Goal: Information Seeking & Learning: Learn about a topic

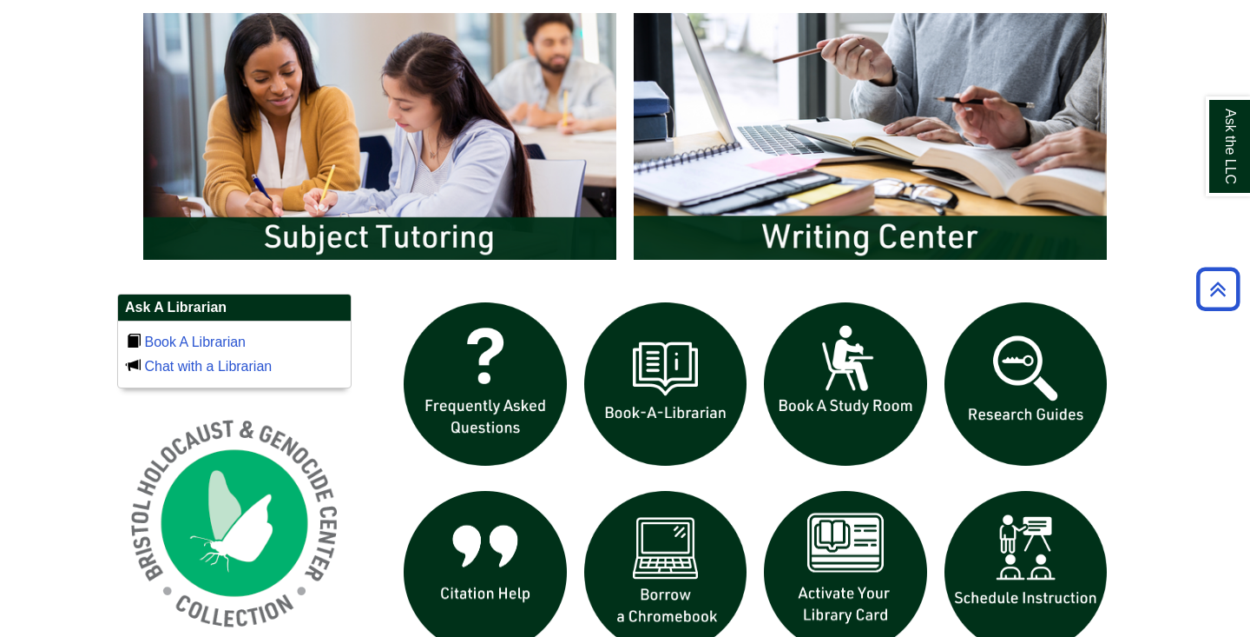
scroll to position [948, 0]
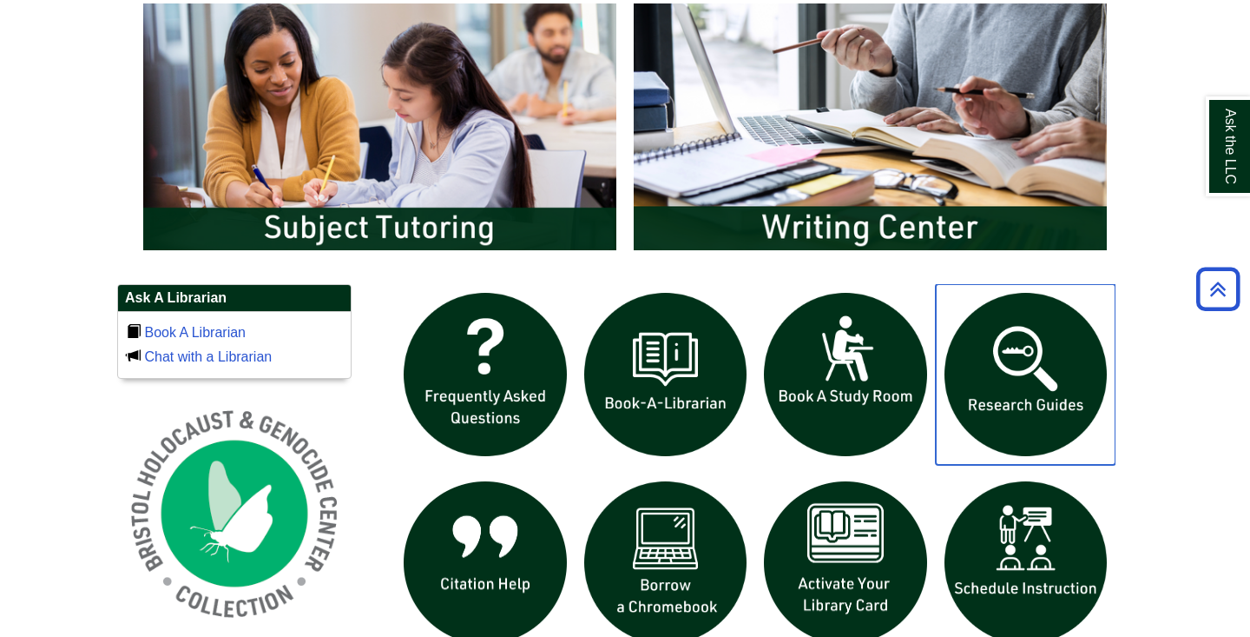
click at [993, 360] on img "slideshow" at bounding box center [1026, 374] width 181 height 181
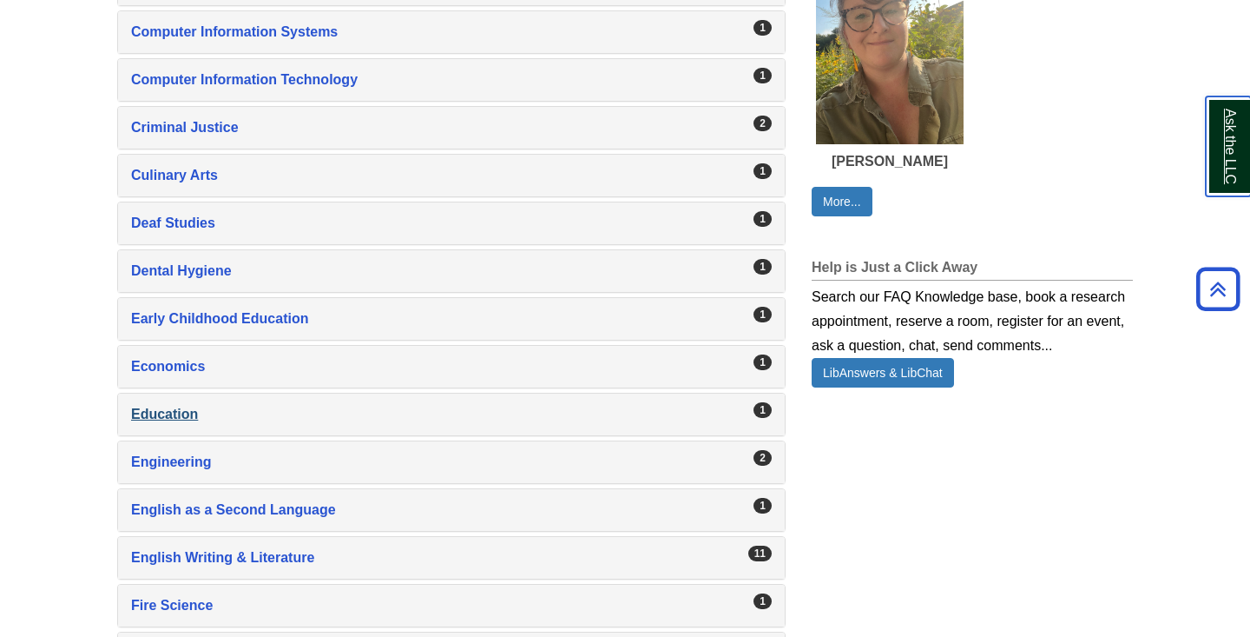
scroll to position [1107, 0]
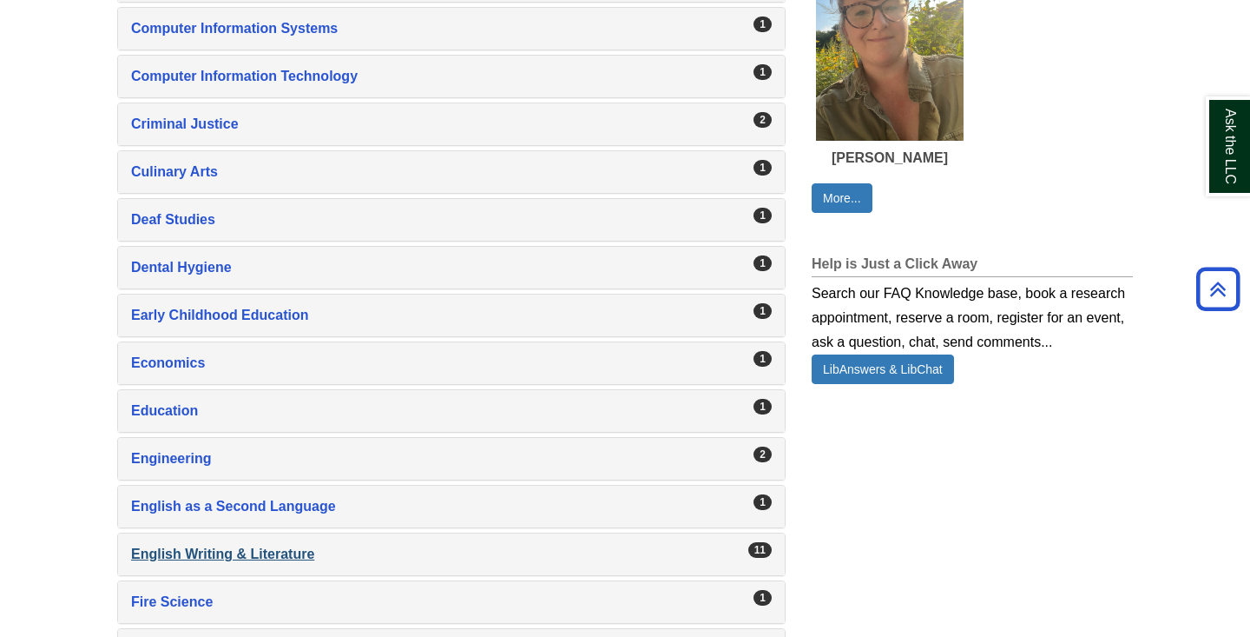
click at [278, 553] on div "English Writing & Literature , 11 guides" at bounding box center [451, 554] width 641 height 24
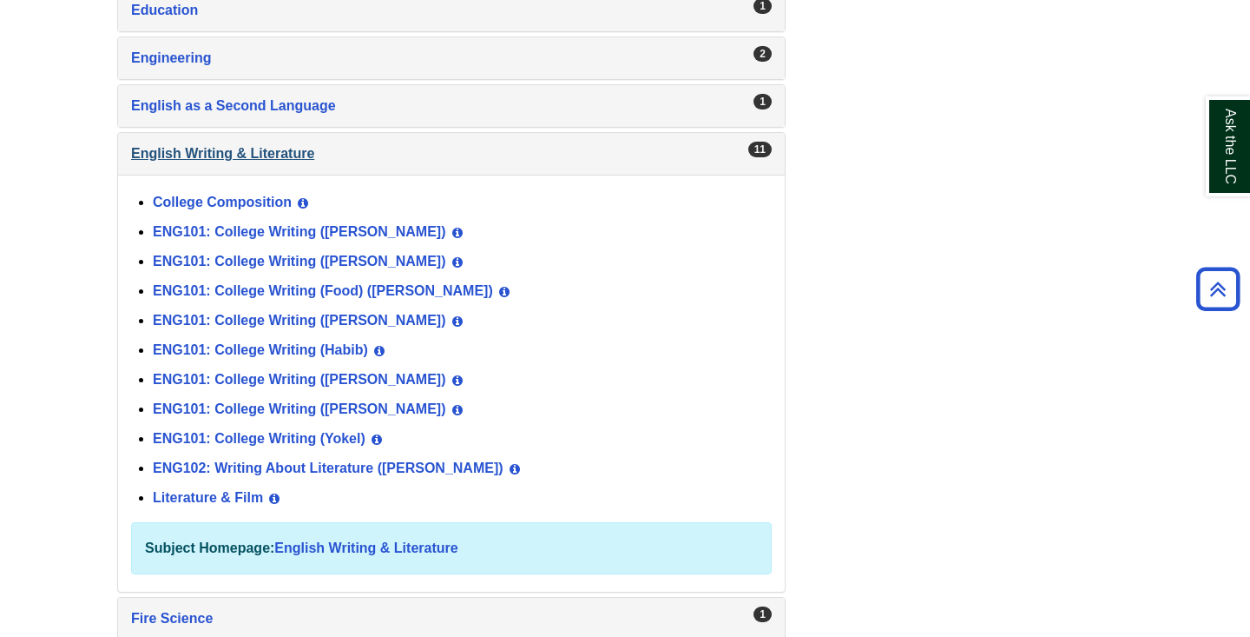
scroll to position [1508, 0]
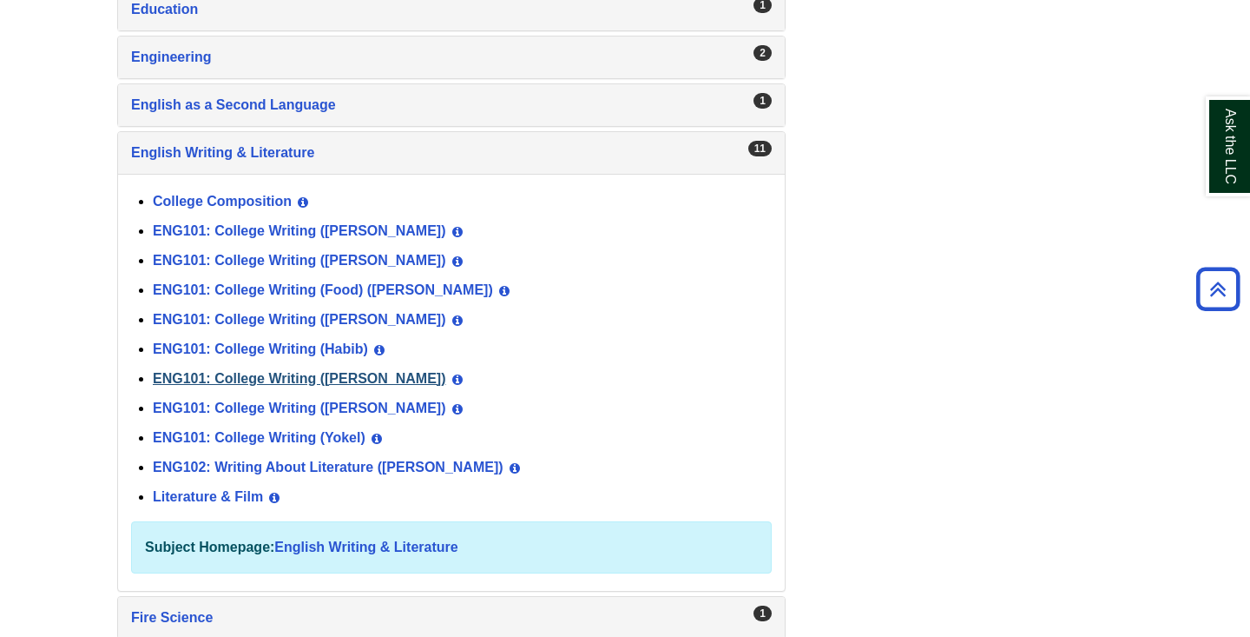
click at [291, 377] on link "ENG101: College Writing ([PERSON_NAME])" at bounding box center [300, 378] width 294 height 15
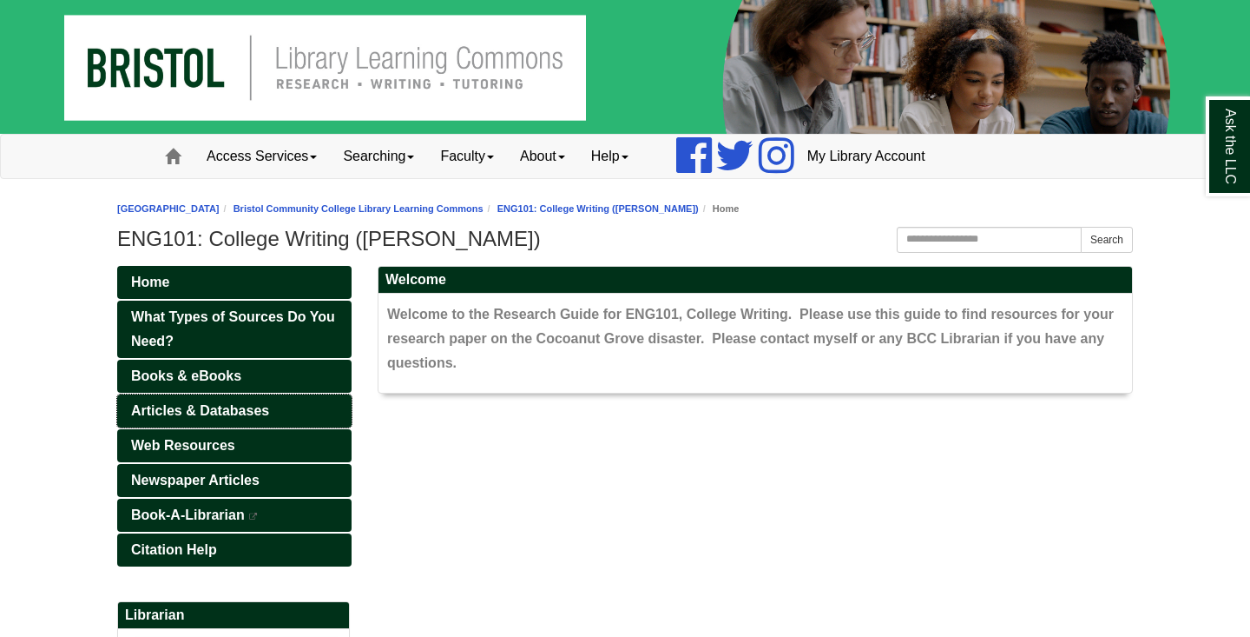
click at [227, 410] on span "Articles & Databases" at bounding box center [200, 410] width 138 height 15
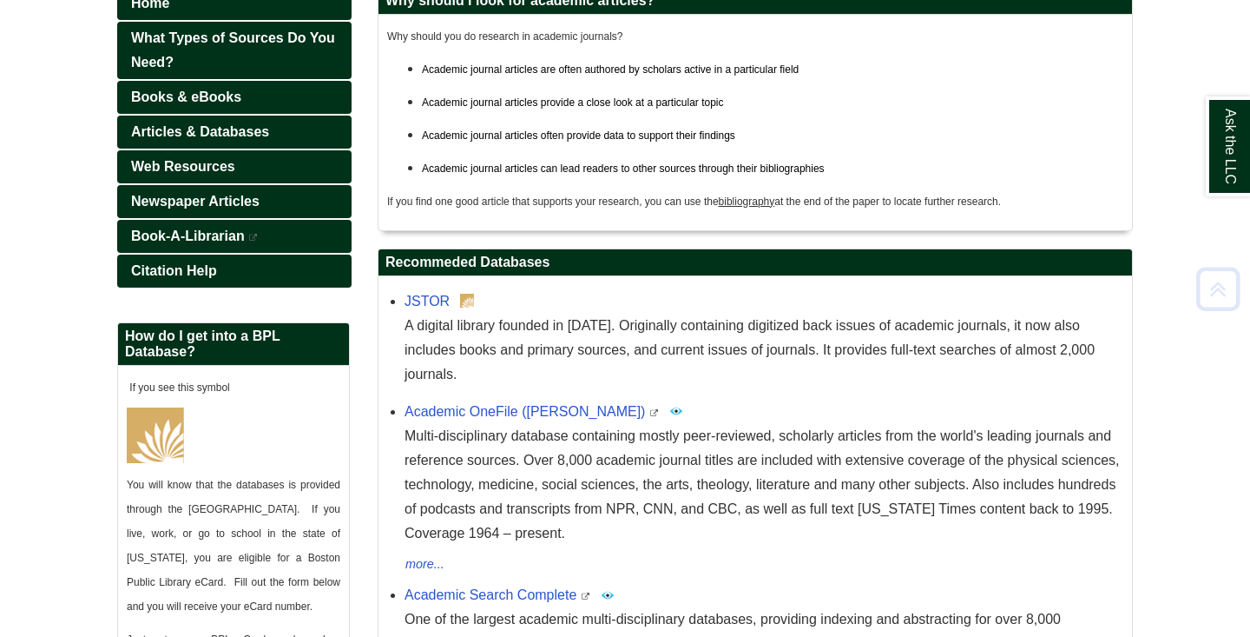
scroll to position [286, 0]
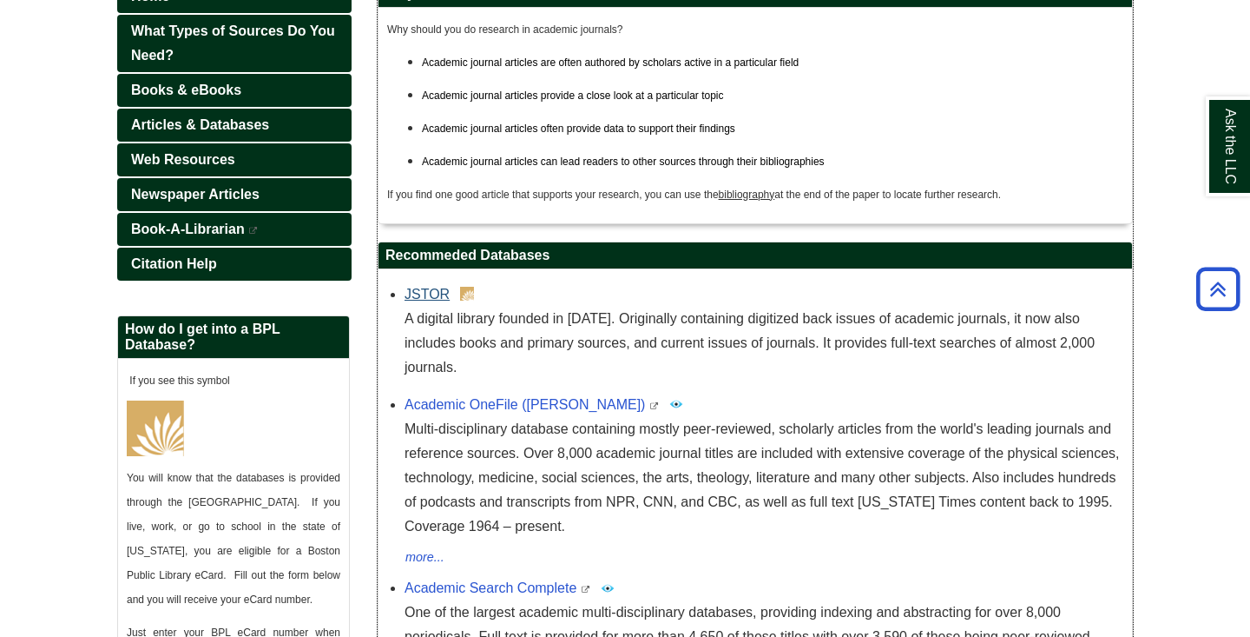
click at [417, 292] on link "JSTOR" at bounding box center [427, 294] width 45 height 15
click at [413, 397] on link "Academic OneFile (Gale)" at bounding box center [525, 404] width 241 height 15
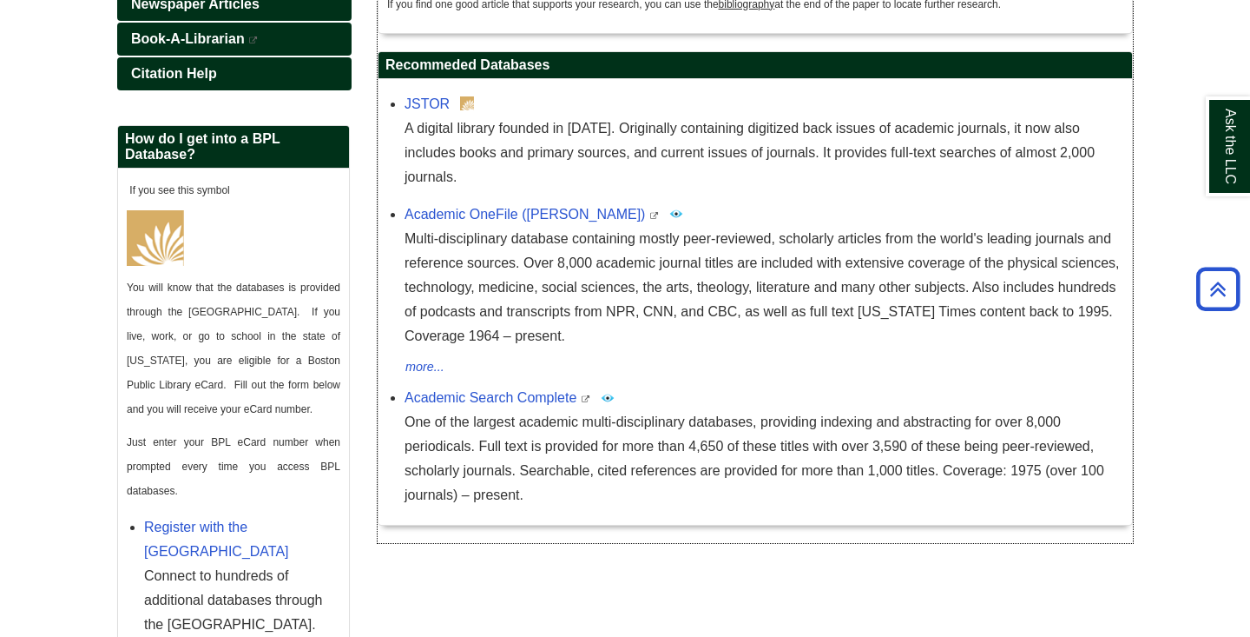
scroll to position [531, 0]
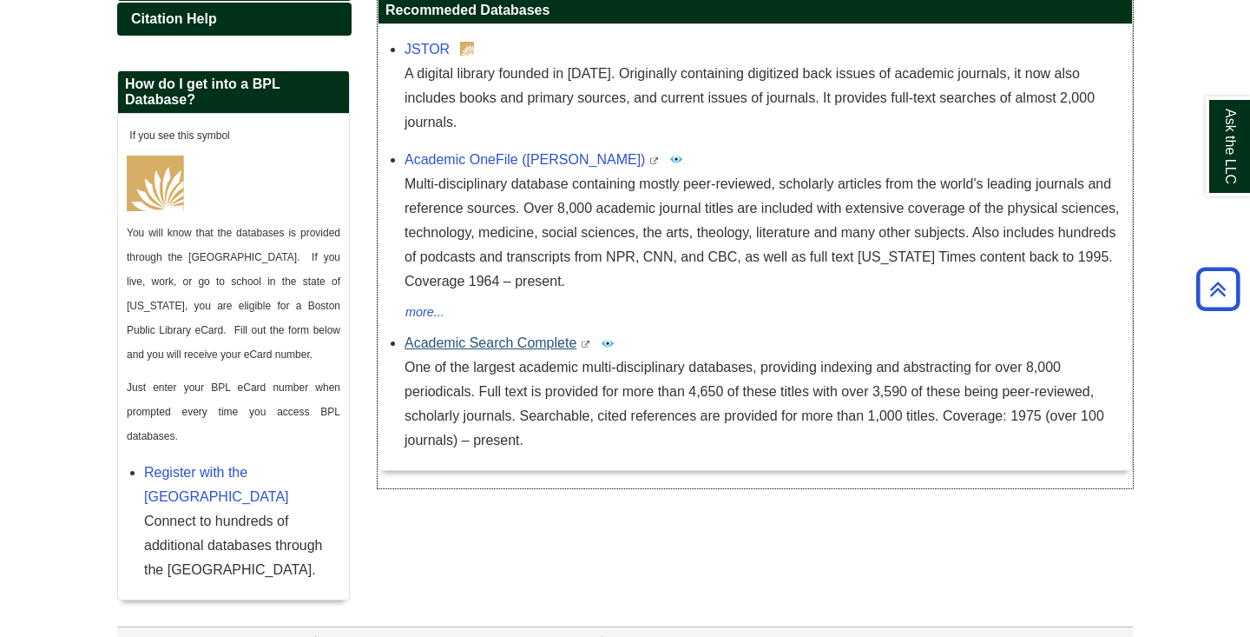
click at [525, 335] on link "Academic Search Complete" at bounding box center [491, 342] width 172 height 15
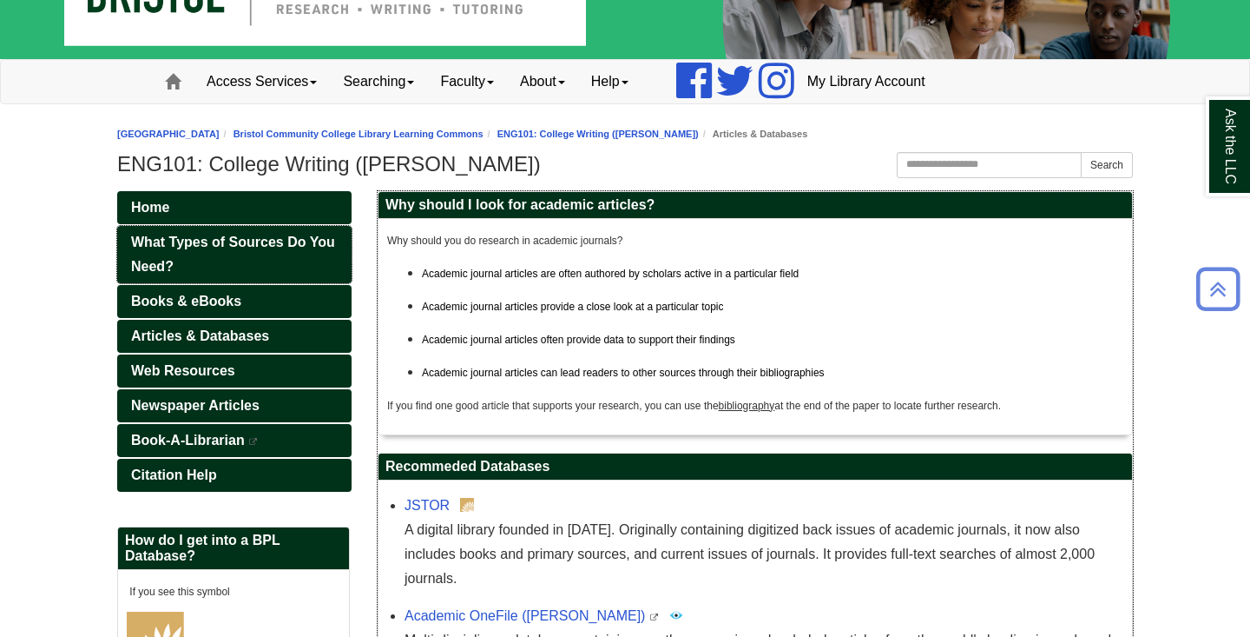
scroll to position [71, 0]
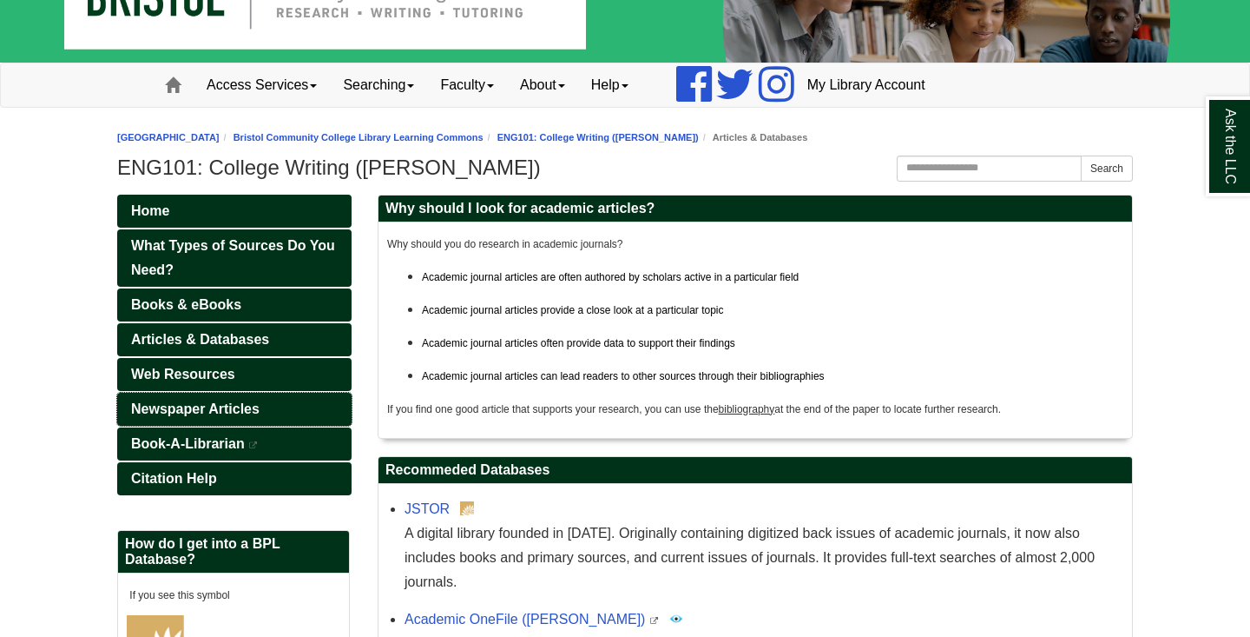
click at [217, 401] on span "Newspaper Articles" at bounding box center [195, 408] width 129 height 15
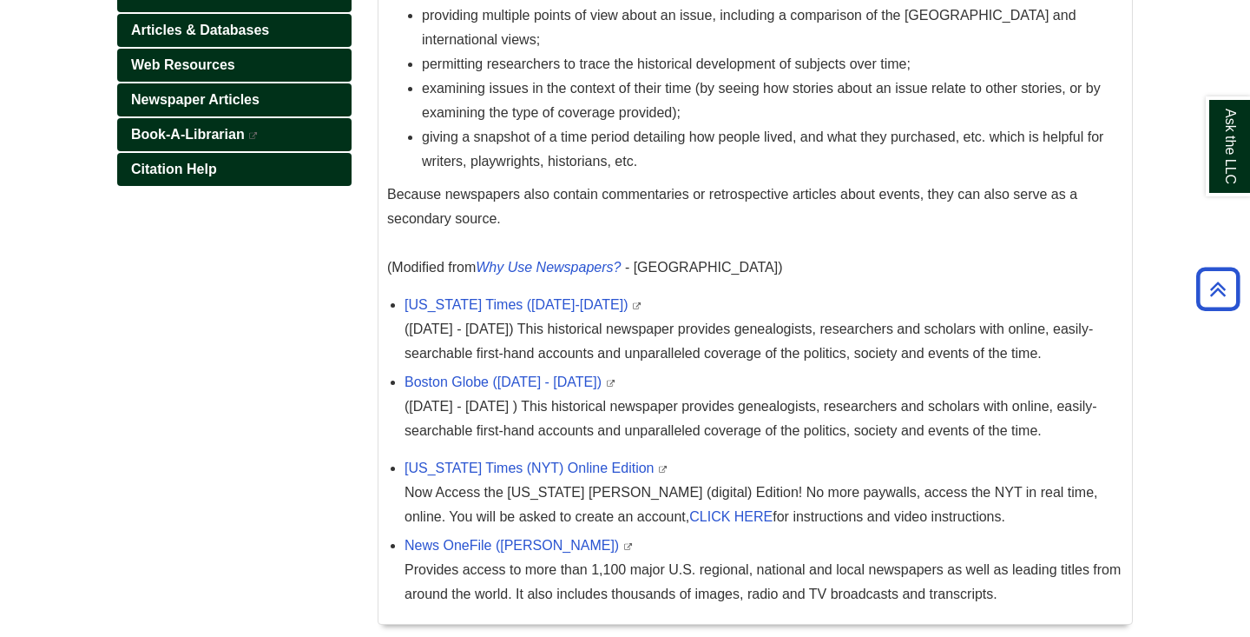
scroll to position [381, 0]
click at [466, 380] on link "Boston Globe ([DATE] - [DATE])" at bounding box center [503, 380] width 197 height 15
